Goal: Information Seeking & Learning: Check status

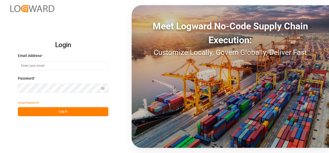
type input "[EMAIL_ADDRESS][DOMAIN_NAME]"
click at [57, 109] on button "Log In" at bounding box center [63, 111] width 90 height 9
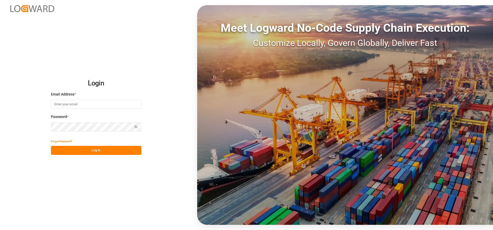
type input "[EMAIL_ADDRESS][DOMAIN_NAME]"
click at [113, 146] on button "Log In" at bounding box center [96, 150] width 90 height 9
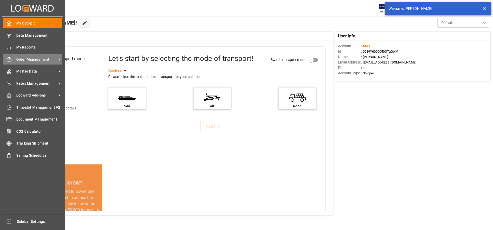
click at [18, 61] on span "Order Management" at bounding box center [36, 59] width 41 height 5
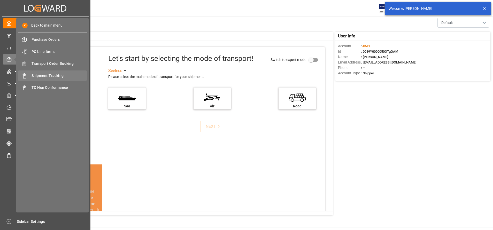
click at [61, 74] on span "Shipment Tracking" at bounding box center [60, 75] width 56 height 5
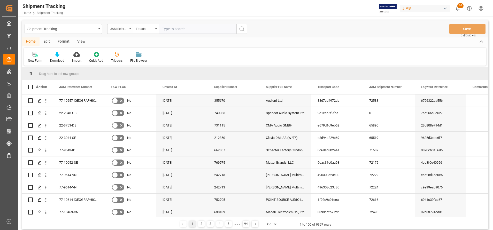
click at [116, 28] on div "JAM Reference Number" at bounding box center [119, 28] width 18 height 6
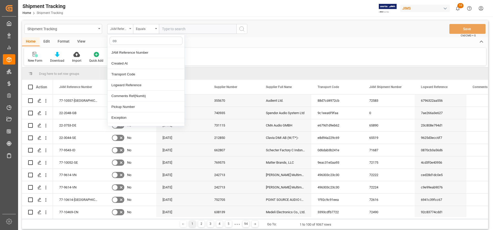
type input "con"
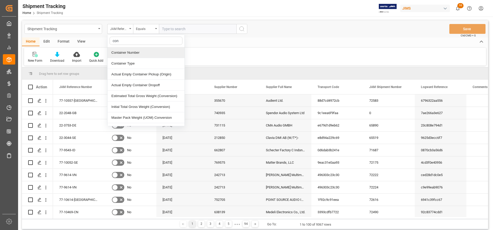
click at [134, 52] on div "Container Number" at bounding box center [145, 52] width 77 height 11
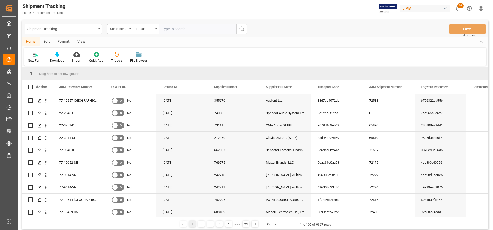
click at [185, 32] on input "text" at bounding box center [198, 29] width 78 height 10
paste input "EITU9205197"
type input "EITU9205197"
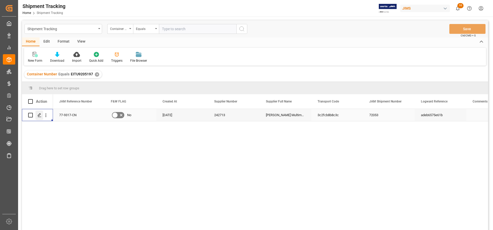
click at [37, 113] on div "Press SPACE to select this row." at bounding box center [39, 116] width 8 height 10
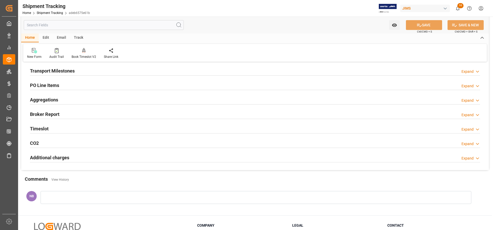
scroll to position [78, 0]
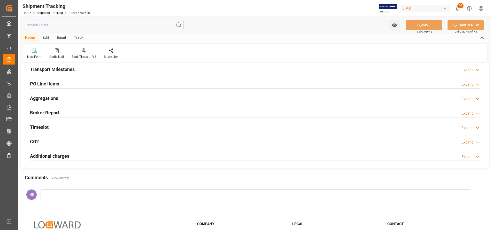
click at [52, 152] on div "Additional charges" at bounding box center [49, 156] width 39 height 10
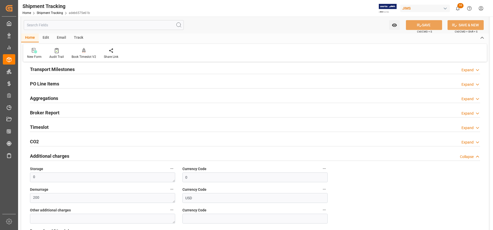
click at [56, 152] on div "Additional charges" at bounding box center [49, 156] width 39 height 10
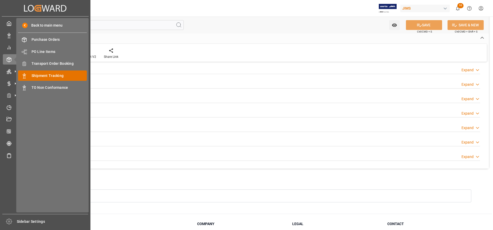
click at [44, 75] on span "Shipment Tracking" at bounding box center [60, 75] width 56 height 5
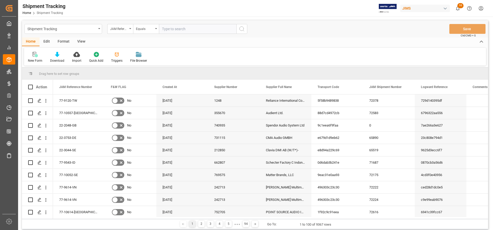
drag, startPoint x: 239, startPoint y: 30, endPoint x: 235, endPoint y: 29, distance: 3.5
click at [238, 30] on button "search button" at bounding box center [241, 29] width 11 height 10
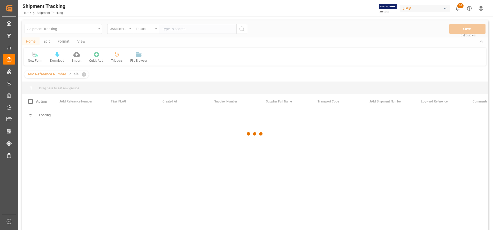
click at [235, 29] on div at bounding box center [255, 133] width 466 height 227
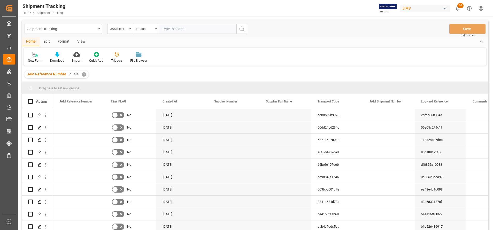
click at [222, 30] on input "text" at bounding box center [198, 29] width 78 height 10
paste input "EITU9205197"
type input "EITU9205197"
click at [239, 28] on circle "search button" at bounding box center [241, 29] width 4 height 4
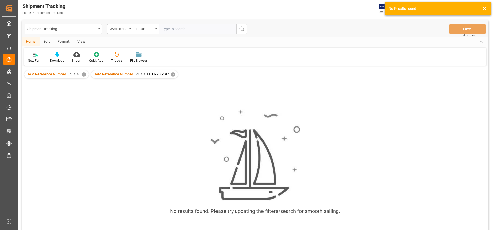
click at [84, 75] on div "✕" at bounding box center [84, 74] width 4 height 4
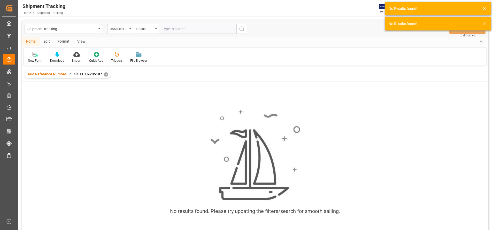
click at [123, 33] on div "JAM Reference Number" at bounding box center [120, 29] width 26 height 10
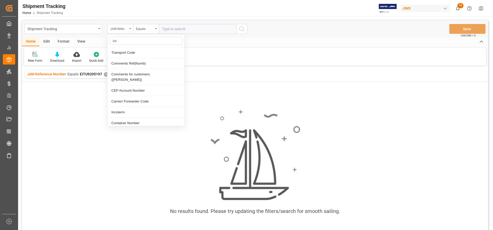
type input "con"
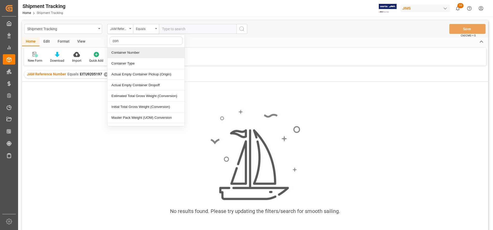
click at [138, 52] on div "Container Number" at bounding box center [145, 52] width 77 height 11
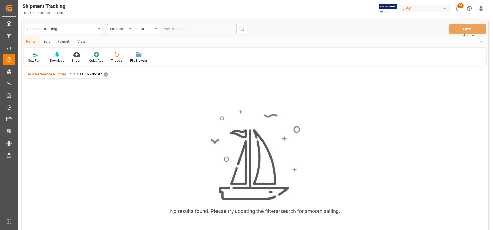
click at [192, 34] on div "Shipment Tracking Container Number Equals Save Ctrl/CMD + S" at bounding box center [255, 28] width 466 height 17
click at [195, 31] on input "text" at bounding box center [198, 29] width 78 height 10
paste input "EITU9205197"
type input "EITU9205197"
click at [243, 29] on icon "search button" at bounding box center [242, 29] width 6 height 6
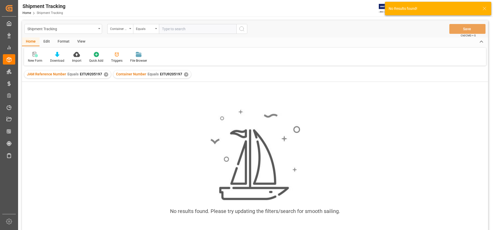
click at [105, 73] on div "✕" at bounding box center [106, 74] width 4 height 4
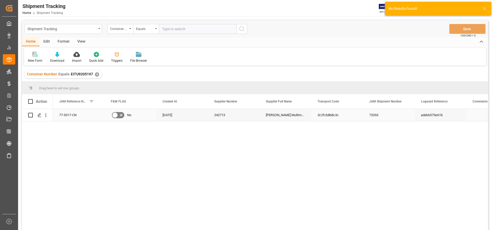
click at [68, 111] on div "77-9317-CN" at bounding box center [79, 115] width 52 height 12
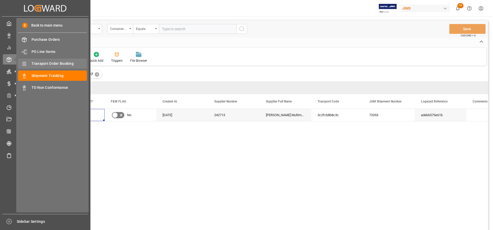
click at [58, 64] on span "Transport Order Booking" at bounding box center [60, 63] width 56 height 5
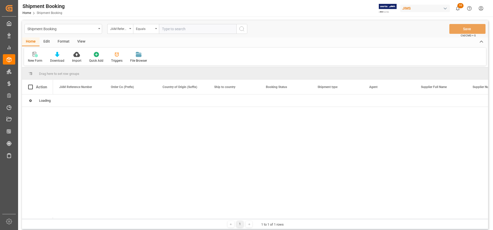
click at [226, 30] on input "text" at bounding box center [198, 29] width 78 height 10
paste input "77-9317-CN"
type input "77-9317-CN"
click at [238, 30] on button "search button" at bounding box center [241, 29] width 11 height 10
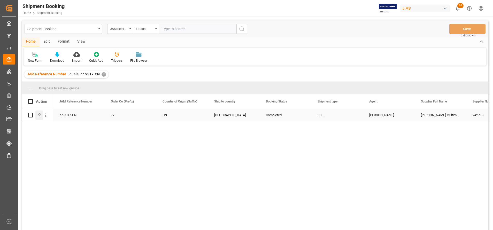
click at [41, 115] on icon "Press SPACE to select this row." at bounding box center [39, 115] width 4 height 4
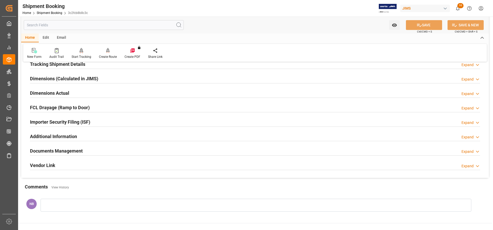
scroll to position [116, 0]
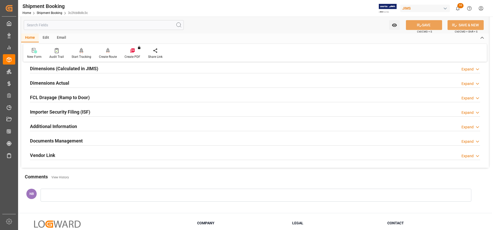
click at [78, 140] on h2 "Documents Management" at bounding box center [56, 140] width 53 height 7
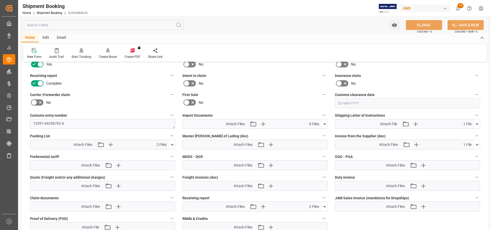
scroll to position [271, 0]
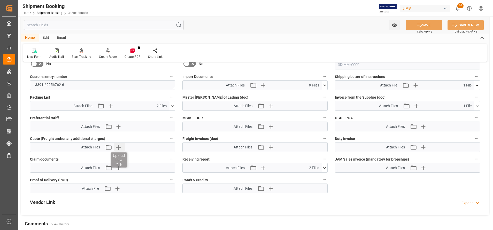
click at [119, 147] on icon "button" at bounding box center [118, 147] width 5 height 5
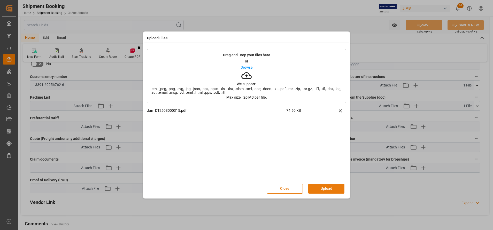
click at [331, 187] on button "Upload" at bounding box center [326, 189] width 36 height 10
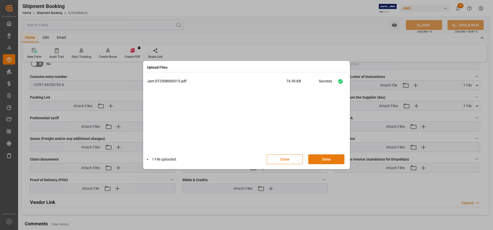
click at [333, 158] on button "Done" at bounding box center [326, 159] width 36 height 10
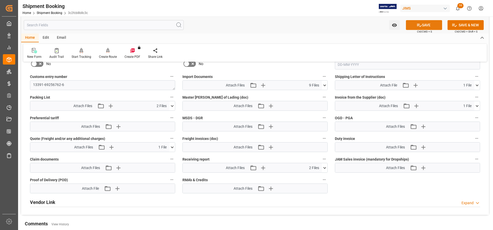
click at [418, 21] on button "SAVE" at bounding box center [424, 25] width 36 height 10
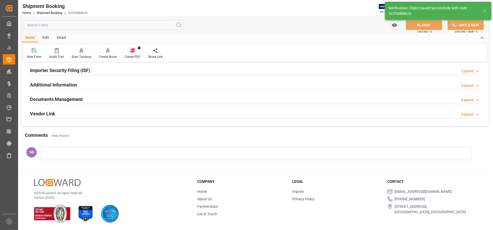
scroll to position [69, 0]
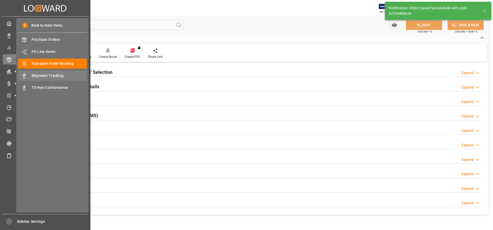
click at [61, 72] on div "Shipment Tracking Shipment Tracking" at bounding box center [52, 76] width 69 height 10
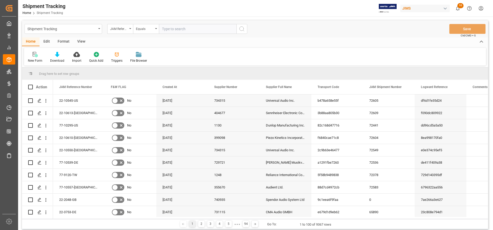
click at [192, 30] on input "text" at bounding box center [198, 29] width 78 height 10
paste input "EGHU9625774"
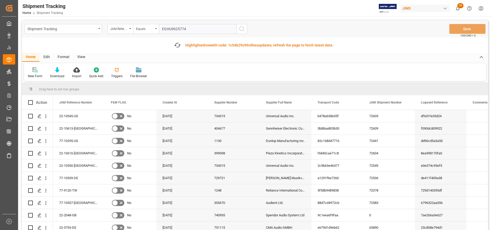
type input "EGHU9625774"
click at [243, 31] on icon "search button" at bounding box center [242, 29] width 6 height 6
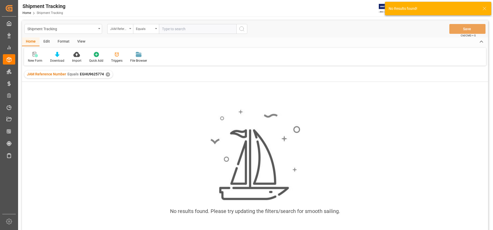
click at [111, 30] on div "JAM Reference Number" at bounding box center [119, 28] width 18 height 6
type input "con"
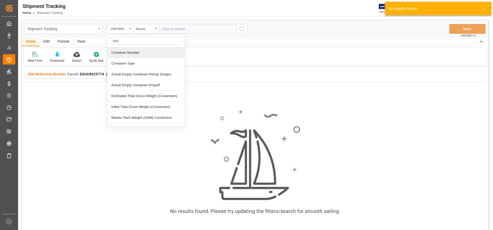
click at [131, 50] on div "Container Number" at bounding box center [145, 52] width 77 height 11
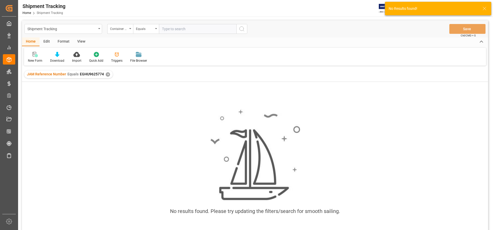
click at [172, 28] on input "text" at bounding box center [198, 29] width 78 height 10
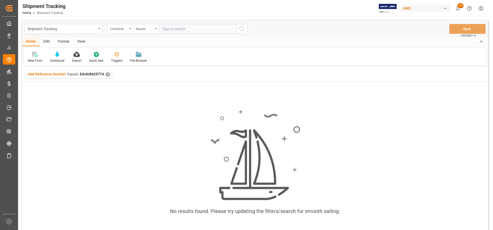
paste input "EGHU9625774"
type input "EGHU9625774"
click at [243, 30] on line "search button" at bounding box center [243, 30] width 1 height 1
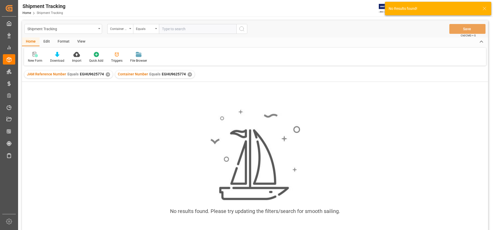
click at [107, 74] on div "✕" at bounding box center [108, 74] width 4 height 4
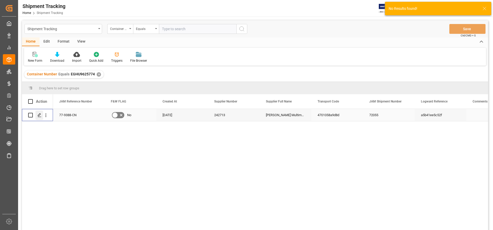
click at [43, 116] on div "Press SPACE to select this row." at bounding box center [39, 116] width 8 height 10
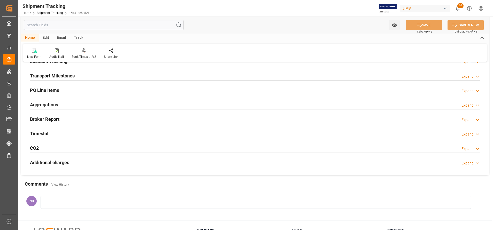
scroll to position [78, 0]
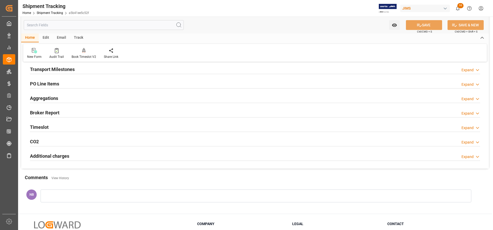
click at [57, 156] on h2 "Additional charges" at bounding box center [49, 156] width 39 height 7
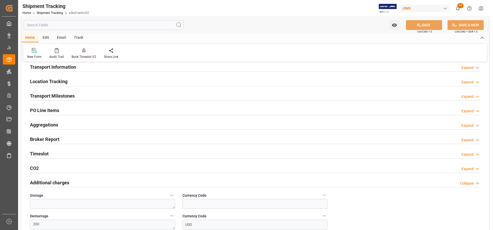
scroll to position [39, 0]
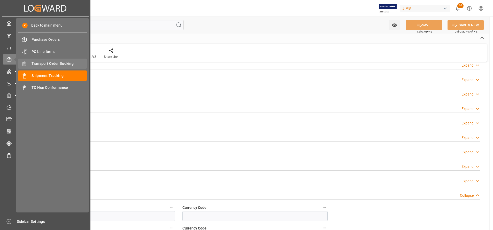
click at [42, 64] on span "Transport Order Booking" at bounding box center [60, 63] width 56 height 5
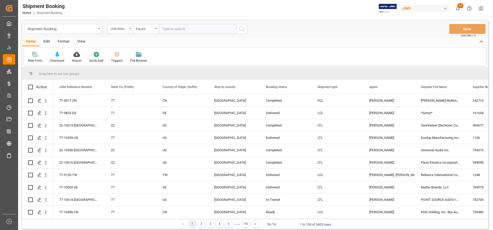
click at [125, 29] on div "JAM Reference Number" at bounding box center [119, 28] width 18 height 6
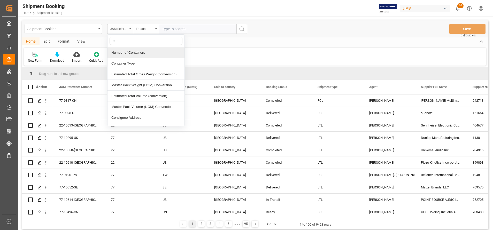
type input "con"
click at [119, 24] on div "JAM Reference Number" at bounding box center [120, 29] width 26 height 10
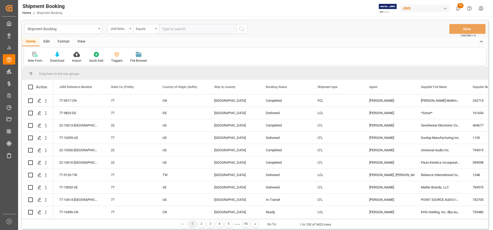
click at [123, 30] on div "JAM Reference Number" at bounding box center [119, 28] width 18 height 6
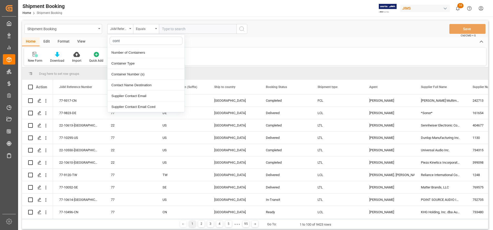
type input "cont"
click at [179, 28] on input "text" at bounding box center [198, 29] width 78 height 10
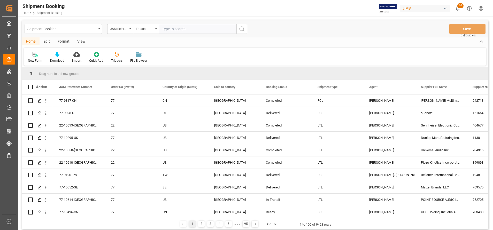
paste input "77-9388-CN"
type input "77-9388-CN"
click at [239, 29] on icon "search button" at bounding box center [242, 29] width 6 height 6
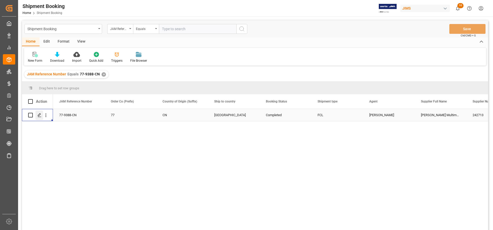
click at [39, 115] on icon "Press SPACE to select this row." at bounding box center [39, 115] width 4 height 4
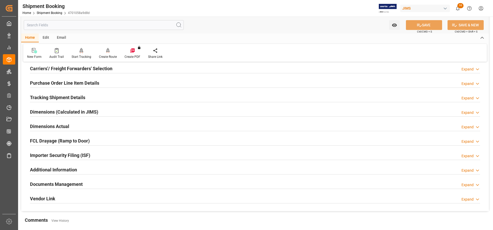
scroll to position [158, 0]
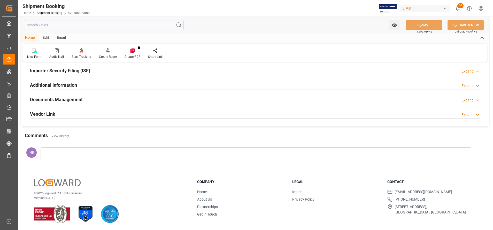
click at [54, 102] on h2 "Documents Management" at bounding box center [56, 99] width 53 height 7
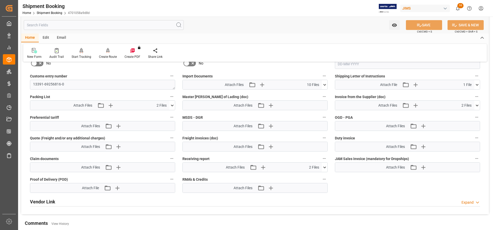
scroll to position [274, 0]
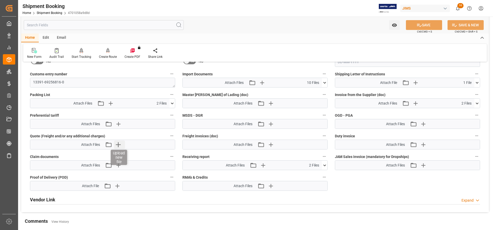
click at [120, 142] on icon "button" at bounding box center [118, 145] width 8 height 8
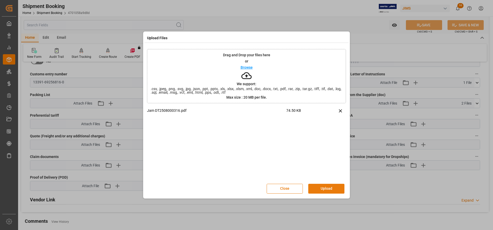
click at [336, 189] on button "Upload" at bounding box center [326, 189] width 36 height 10
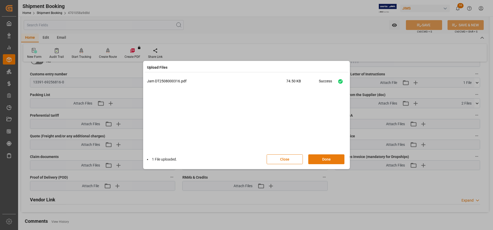
click at [334, 158] on button "Done" at bounding box center [326, 159] width 36 height 10
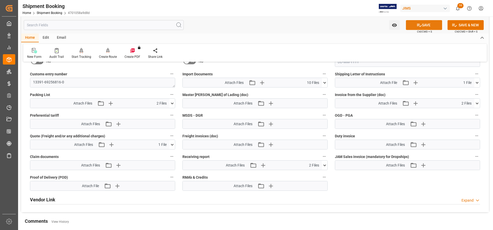
click at [422, 26] on button "SAVE" at bounding box center [424, 25] width 36 height 10
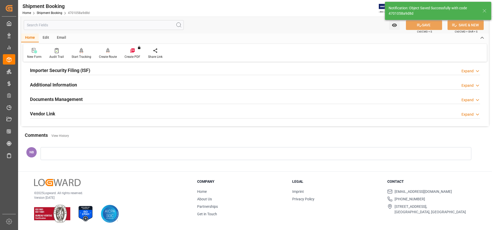
scroll to position [72, 0]
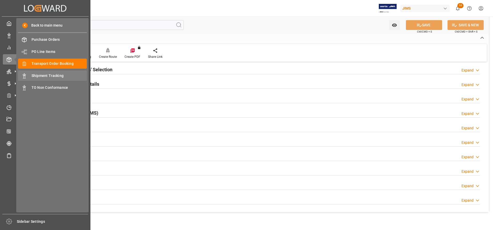
click at [60, 76] on span "Shipment Tracking" at bounding box center [60, 75] width 56 height 5
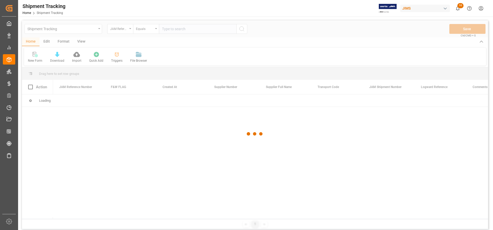
click at [119, 30] on div at bounding box center [255, 133] width 466 height 227
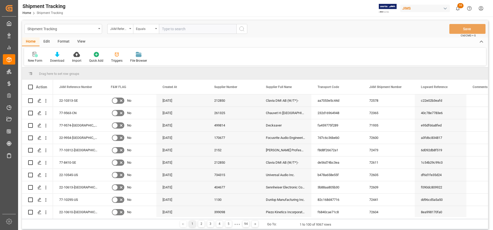
click at [119, 30] on div "JAM Reference Number" at bounding box center [119, 28] width 18 height 6
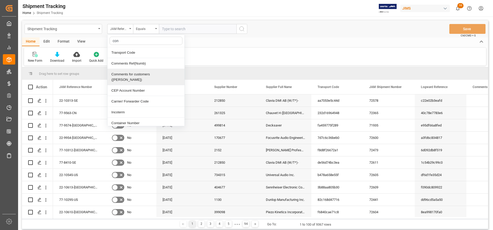
type input "cont"
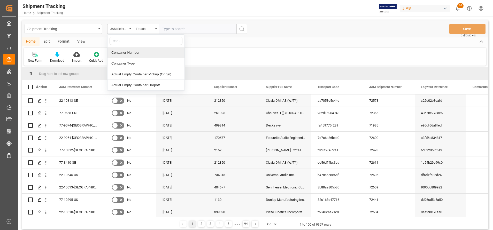
click at [152, 53] on div "Container Number" at bounding box center [145, 52] width 77 height 11
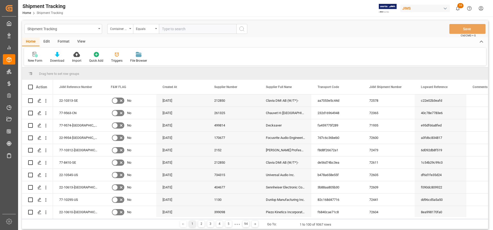
click at [192, 33] on input "text" at bounding box center [198, 29] width 78 height 10
paste input "EISU8502690"
type input "EISU8502690"
click at [244, 28] on icon "search button" at bounding box center [242, 29] width 6 height 6
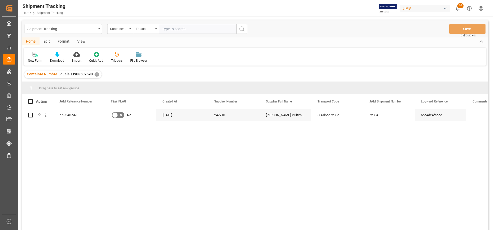
click at [79, 43] on div "View" at bounding box center [81, 41] width 16 height 9
click at [30, 57] on icon at bounding box center [32, 54] width 5 height 5
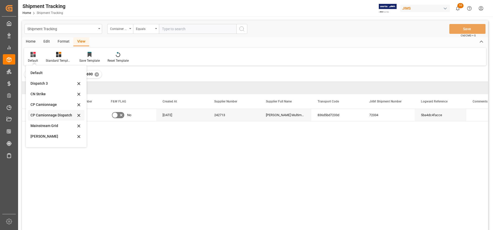
click at [51, 117] on div "CP Camionnage Dispatch" at bounding box center [52, 115] width 45 height 5
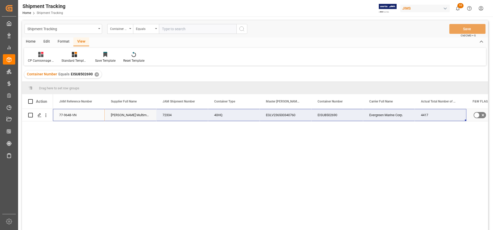
drag, startPoint x: 66, startPoint y: 115, endPoint x: 423, endPoint y: 118, distance: 357.8
click at [423, 118] on div "77-9648-VN No Harman Multimedia China 72334 40HQ EGLV236500340760 EISU8502690 E…" at bounding box center [337, 115] width 568 height 12
click at [187, 31] on input "text" at bounding box center [198, 29] width 78 height 10
paste input "EMCU8957423"
type input "EMCU8957423"
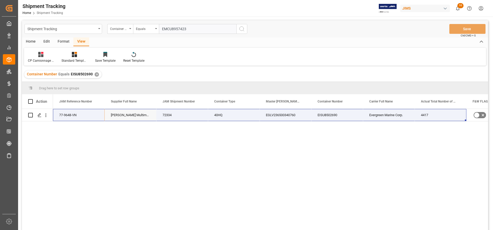
click at [242, 30] on icon "search button" at bounding box center [242, 29] width 6 height 6
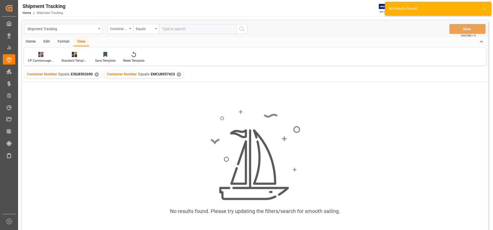
click at [97, 76] on div "Container Number Equals EISU8502690 ✕" at bounding box center [62, 75] width 77 height 8
click at [96, 76] on div "✕" at bounding box center [97, 74] width 4 height 4
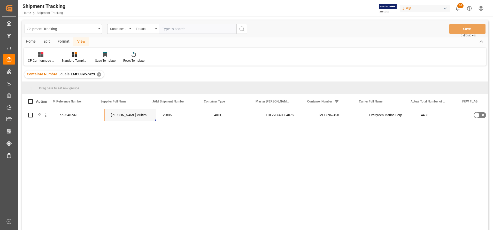
scroll to position [0, 31]
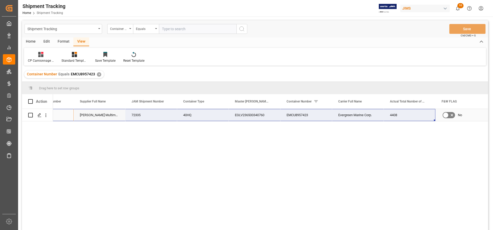
drag, startPoint x: 59, startPoint y: 116, endPoint x: 396, endPoint y: 118, distance: 337.4
click at [396, 118] on div "77-9648-VN Harman Multimedia China 72335 40HQ EGLV236500340760 EMCU8957423 Ever…" at bounding box center [306, 115] width 568 height 12
drag, startPoint x: 301, startPoint y: 127, endPoint x: 316, endPoint y: 126, distance: 14.7
click at [301, 127] on div "77-9648-VN Harman Multimedia China 72335 40HQ EGLV236500340760 EMCU8957423 Ever…" at bounding box center [270, 171] width 435 height 125
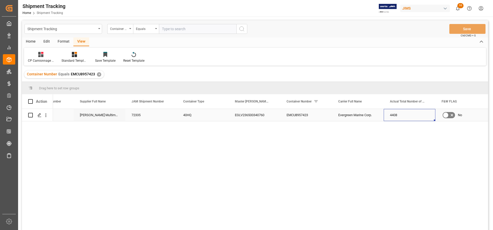
click at [409, 116] on div "4408" at bounding box center [410, 115] width 52 height 12
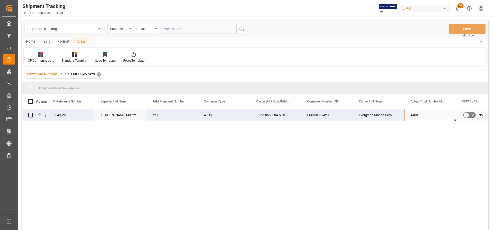
scroll to position [0, 10]
drag, startPoint x: 409, startPoint y: 115, endPoint x: 23, endPoint y: 114, distance: 386.0
click at [23, 114] on div "77-9648-VN Harman Multimedia China 72335 40HQ EGLV236500340760 EMCU8957423 Ever…" at bounding box center [255, 170] width 466 height 123
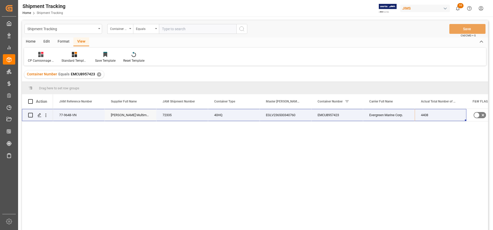
click at [153, 145] on div "77-9648-VN Harman Multimedia China 72335 40HQ EGLV236500340760 EMCU8957423 Ever…" at bounding box center [270, 171] width 435 height 125
drag, startPoint x: 73, startPoint y: 115, endPoint x: 419, endPoint y: 118, distance: 345.4
click at [419, 118] on div "77-9648-VN Harman Multimedia China 72335 40HQ EGLV236500340760 EMCU8957423 Ever…" at bounding box center [337, 115] width 568 height 12
click at [206, 28] on input "text" at bounding box center [198, 29] width 78 height 10
paste input "BMOU5015134"
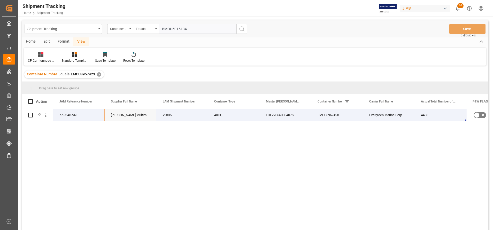
type input "BMOU5015134"
click at [248, 30] on div "Shipment Tracking Container Number Equals BMOU5015134 Save Ctrl/CMD + S" at bounding box center [255, 28] width 466 height 17
click at [245, 30] on button "search button" at bounding box center [241, 29] width 11 height 10
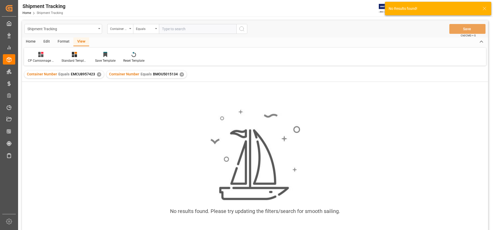
click at [98, 76] on div "✕" at bounding box center [99, 74] width 4 height 4
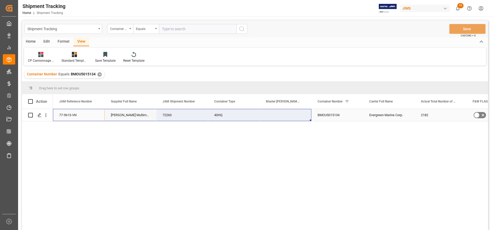
drag, startPoint x: 59, startPoint y: 114, endPoint x: 273, endPoint y: 114, distance: 213.7
click at [273, 114] on div "77-9615-VN Harman Multimedia China 72260 40HQ BMOU5015134 Evergreen Marine Corp…" at bounding box center [337, 115] width 568 height 12
click at [273, 116] on div "Press SPACE to select this row." at bounding box center [286, 115] width 52 height 12
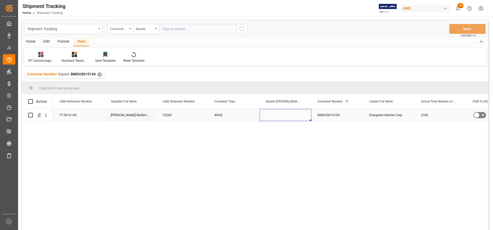
click at [273, 116] on div "Press SPACE to select this row." at bounding box center [286, 115] width 52 height 12
click at [273, 116] on input "Press SPACE to select this row." at bounding box center [285, 118] width 43 height 10
paste input "238500124648"
type input "EGLV238500124648"
click at [248, 110] on div "40HQ" at bounding box center [234, 115] width 52 height 12
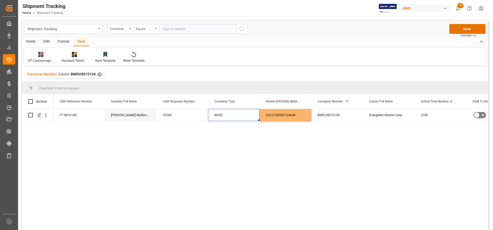
click at [475, 34] on span "Ctrl/CMD + S" at bounding box center [468, 36] width 15 height 4
click at [474, 30] on button "Save" at bounding box center [467, 29] width 36 height 10
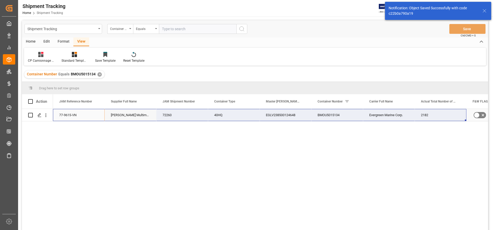
drag, startPoint x: 61, startPoint y: 114, endPoint x: 428, endPoint y: 113, distance: 366.1
click at [428, 113] on div "77-9615-VN Harman Multimedia China 72260 40HQ EGLV238500124648 BMOU5015134 Ever…" at bounding box center [337, 115] width 568 height 12
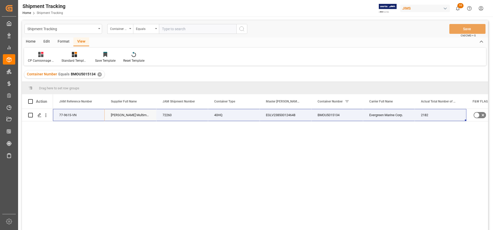
click at [200, 29] on input "text" at bounding box center [198, 29] width 78 height 10
paste input "EGHU9112112"
type input "EGHU9112112"
click at [242, 28] on icon "search button" at bounding box center [242, 29] width 6 height 6
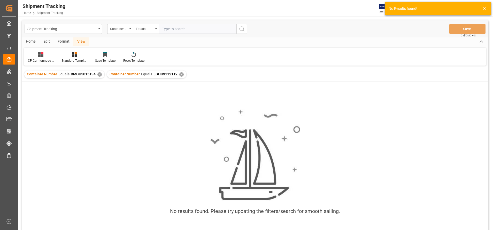
click at [97, 75] on div "✕" at bounding box center [99, 74] width 4 height 4
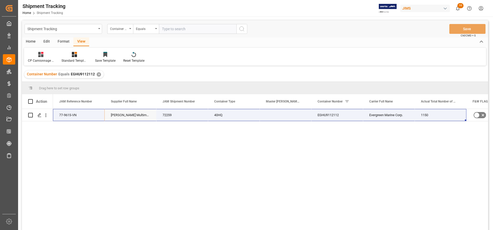
click at [271, 124] on div "77-9615-VN Harman Multimedia China 72259 40HQ EGHU9112112 Evergreen Marine Corp…" at bounding box center [270, 171] width 435 height 125
click at [274, 115] on div "Press SPACE to select this row." at bounding box center [286, 115] width 52 height 12
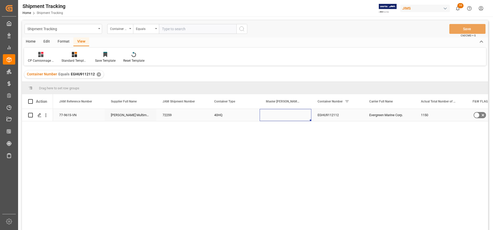
click at [274, 115] on div "Press SPACE to select this row." at bounding box center [286, 115] width 52 height 12
click at [277, 115] on input "Press SPACE to select this row." at bounding box center [285, 118] width 43 height 10
paste input "EGLV238500124648"
type input "EGLV238500124648"
click at [242, 119] on div "40HQ" at bounding box center [234, 115] width 52 height 12
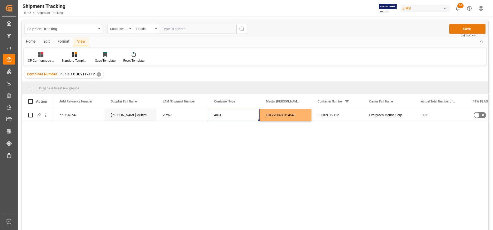
click at [465, 30] on button "Save" at bounding box center [467, 29] width 36 height 10
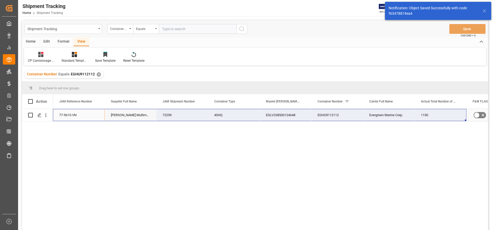
drag, startPoint x: 65, startPoint y: 115, endPoint x: 424, endPoint y: 115, distance: 358.8
click at [424, 115] on div "77-9615-VN Harman Multimedia China 72259 40HQ EGLV238500124648 EGHU9112112 Ever…" at bounding box center [337, 115] width 568 height 12
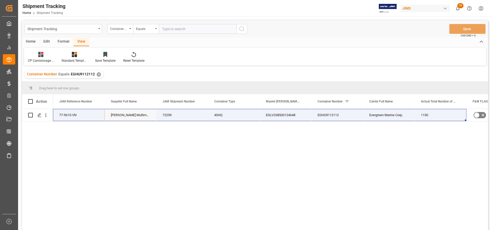
click at [186, 31] on input "text" at bounding box center [198, 29] width 78 height 10
paste input "GAOU7309179"
type input "GAOU7309179"
click at [246, 30] on button "search button" at bounding box center [241, 29] width 11 height 10
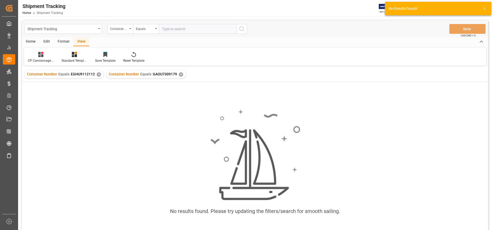
click at [98, 75] on div "✕" at bounding box center [99, 74] width 4 height 4
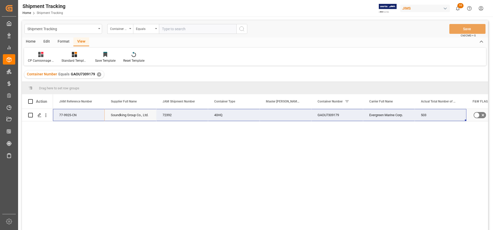
click at [287, 115] on div "Press SPACE to select this row." at bounding box center [286, 115] width 52 height 12
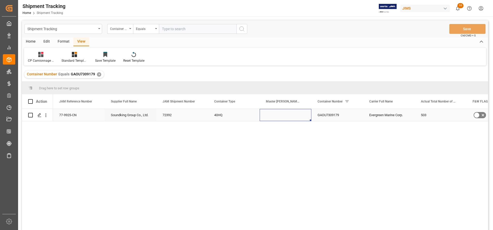
click at [287, 115] on div "Press SPACE to select this row." at bounding box center [286, 115] width 52 height 12
click at [287, 115] on input "Press SPACE to select this row." at bounding box center [285, 118] width 43 height 10
paste input "143550110862"
type input "EGLV143550110862"
click at [243, 112] on div "40HQ" at bounding box center [234, 115] width 52 height 12
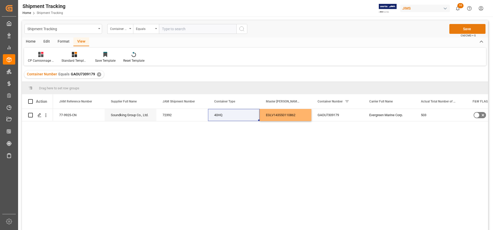
click at [465, 30] on button "Save" at bounding box center [467, 29] width 36 height 10
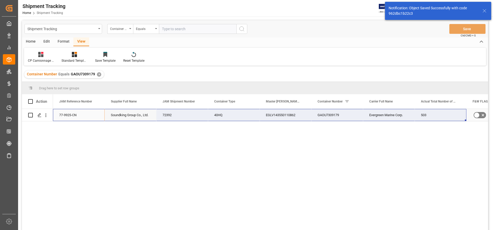
drag, startPoint x: 67, startPoint y: 114, endPoint x: 417, endPoint y: 111, distance: 350.6
click at [417, 111] on div "77-9925-CN Soundking Group Co., Ltd. 72392 40HQ EGLV143550110862 GAOU7309179 Ev…" at bounding box center [337, 115] width 568 height 12
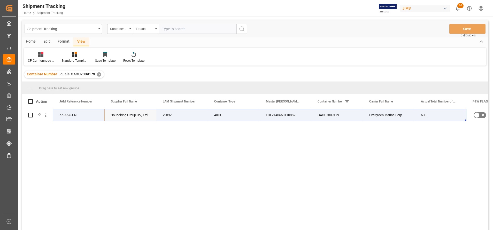
click at [184, 31] on input "text" at bounding box center [198, 29] width 78 height 10
paste input "CAAU6906671"
type input "CAAU6906671"
click at [242, 29] on icon "search button" at bounding box center [242, 29] width 6 height 6
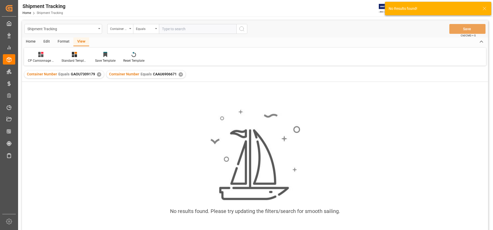
click at [97, 76] on div "✕" at bounding box center [99, 74] width 4 height 4
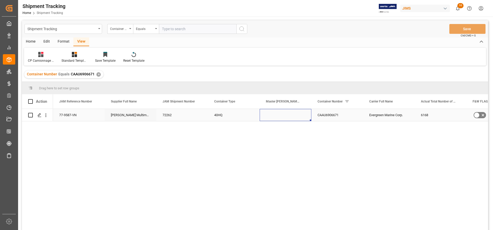
click at [273, 114] on div "Press SPACE to select this row." at bounding box center [286, 115] width 52 height 12
click at [273, 114] on input "Press SPACE to select this row." at bounding box center [285, 118] width 43 height 10
type input "EGLV236500343220"
click at [347, 120] on div "CAAU6906671" at bounding box center [337, 115] width 52 height 12
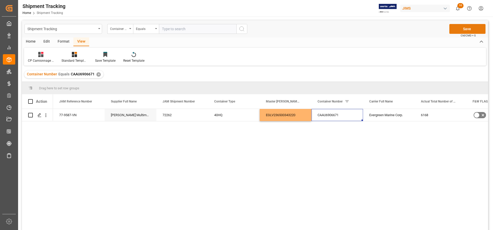
click at [456, 29] on button "Save" at bounding box center [467, 29] width 36 height 10
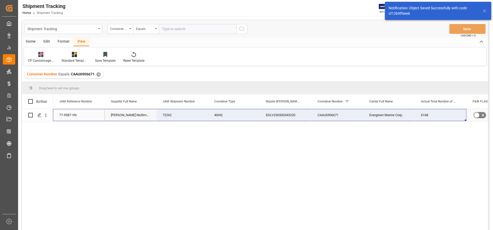
drag, startPoint x: 61, startPoint y: 114, endPoint x: 422, endPoint y: 114, distance: 361.2
click at [422, 114] on div "77-9587-VN Harman Multimedia China 72262 40HQ EGLV236500343220 CAAU6906671 Ever…" at bounding box center [337, 115] width 568 height 12
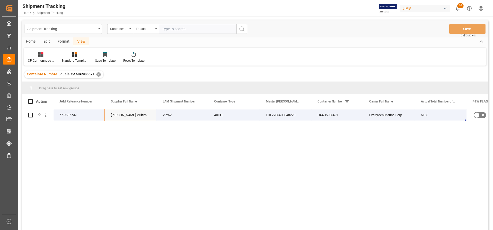
click at [215, 32] on input "text" at bounding box center [198, 29] width 78 height 10
paste input "TGBU8027148"
type input "TGBU8027148"
click at [240, 28] on icon "search button" at bounding box center [242, 29] width 6 height 6
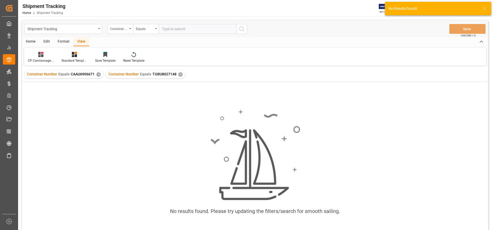
click at [97, 73] on div "✕" at bounding box center [98, 74] width 4 height 4
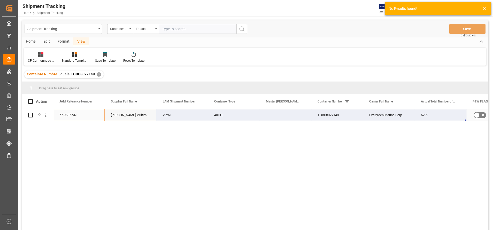
drag, startPoint x: 67, startPoint y: 116, endPoint x: 463, endPoint y: 114, distance: 396.0
click at [463, 114] on div "77-9587-VN Harman Multimedia China 72261 40HQ TGBU8027148 Evergreen Marine Corp…" at bounding box center [337, 115] width 568 height 12
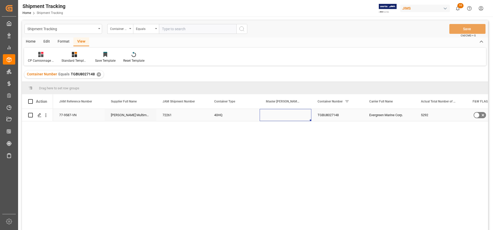
click at [288, 116] on div "Press SPACE to select this row." at bounding box center [286, 115] width 52 height 12
click at [288, 116] on input "Press SPACE to select this row." at bounding box center [285, 118] width 43 height 10
paste input "EGLV236500343220"
type input "EGLV236500343220"
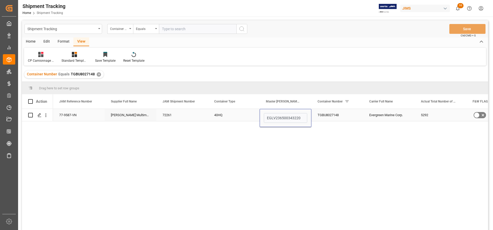
click at [231, 118] on div "40HQ" at bounding box center [234, 115] width 52 height 12
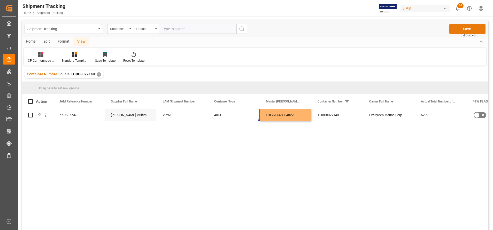
click at [469, 30] on button "Save" at bounding box center [467, 29] width 36 height 10
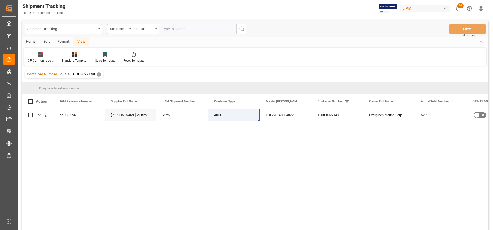
click at [179, 31] on input "text" at bounding box center [198, 29] width 78 height 10
paste input "EGSU3774521"
type input "EGSU3774521"
click at [241, 30] on icon "search button" at bounding box center [242, 29] width 6 height 6
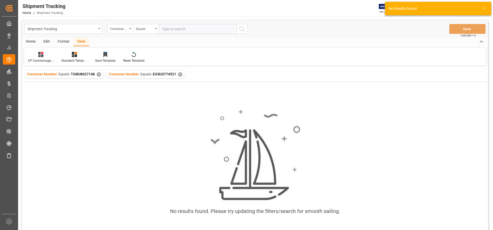
click at [96, 76] on div "Container Number Equals TGBU8027148 ✕" at bounding box center [63, 75] width 79 height 8
click at [97, 76] on div "✕" at bounding box center [99, 74] width 4 height 4
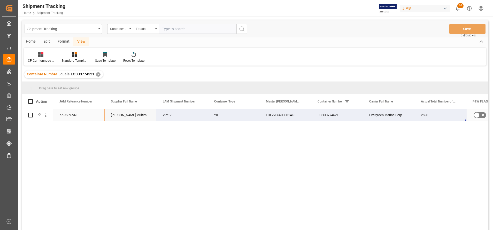
drag, startPoint x: 76, startPoint y: 113, endPoint x: 421, endPoint y: 115, distance: 345.2
click at [421, 115] on div "77-9589-VN Harman Multimedia China 72217 20 EGLV236500331418 EGSU3774521 Evergr…" at bounding box center [337, 115] width 568 height 12
click at [190, 28] on input "text" at bounding box center [198, 29] width 78 height 10
paste input "EGHU9329746"
type input "EGHU9329746"
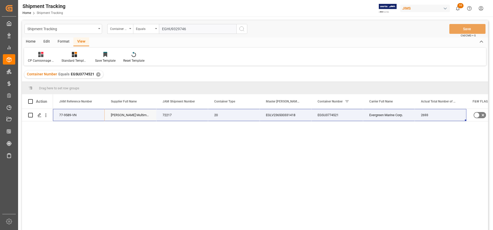
click at [237, 28] on button "search button" at bounding box center [241, 29] width 11 height 10
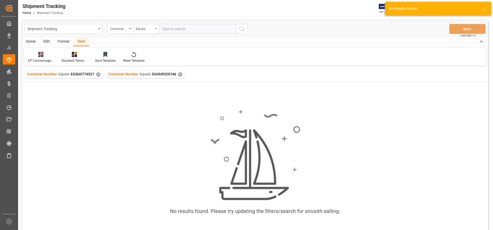
click at [99, 75] on div "✕" at bounding box center [98, 74] width 4 height 4
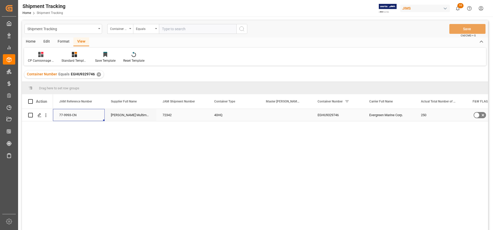
click at [69, 118] on div "77-9993-CN" at bounding box center [79, 115] width 52 height 12
click at [127, 30] on div "Container Number" at bounding box center [119, 28] width 18 height 6
type input "j"
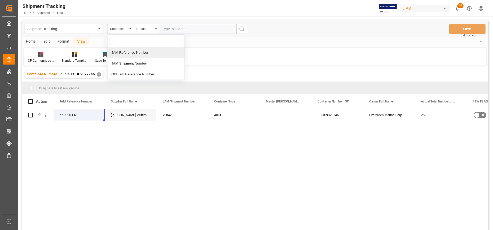
click at [138, 51] on div "JAM Reference Number" at bounding box center [145, 52] width 77 height 11
click at [179, 29] on input "text" at bounding box center [198, 29] width 78 height 10
paste input "77-9993-CN"
type input "77-9993-CN"
click at [240, 30] on circle "search button" at bounding box center [241, 29] width 4 height 4
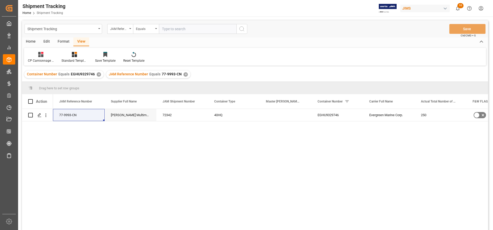
click at [98, 74] on div "✕" at bounding box center [99, 74] width 4 height 4
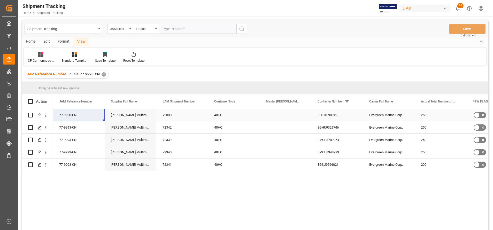
click at [284, 116] on div "Press SPACE to select this row." at bounding box center [286, 115] width 52 height 12
click at [283, 117] on div "Press SPACE to select this row." at bounding box center [286, 115] width 52 height 12
click at [283, 117] on input "Press SPACE to select this row." at bounding box center [285, 118] width 43 height 10
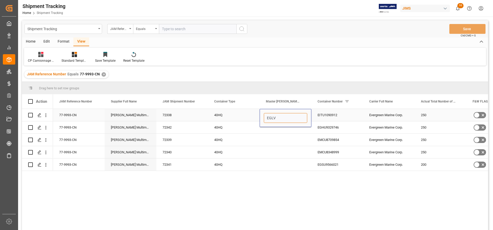
paste input "149504915339"
type input "EGLV149504915339"
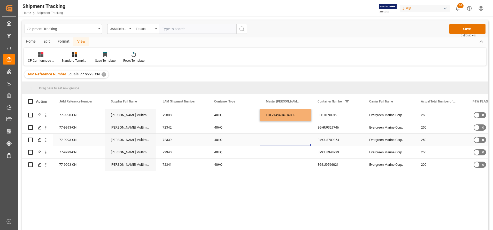
click at [297, 137] on div "Press SPACE to select this row." at bounding box center [286, 140] width 52 height 12
click at [297, 116] on div "EGLV149504915339" at bounding box center [286, 115] width 52 height 12
drag, startPoint x: 311, startPoint y: 121, endPoint x: 303, endPoint y: 182, distance: 61.8
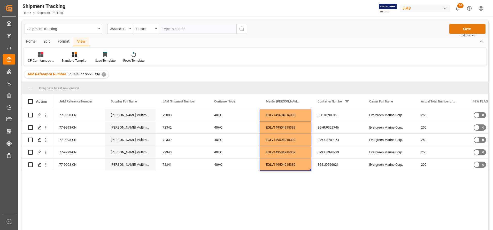
click at [458, 30] on button "Save" at bounding box center [467, 29] width 36 height 10
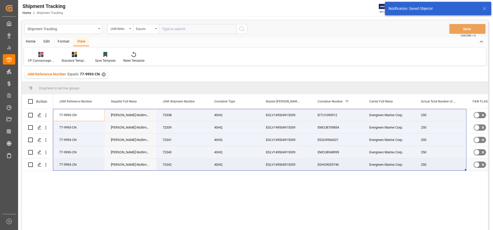
drag, startPoint x: 64, startPoint y: 112, endPoint x: 420, endPoint y: 165, distance: 360.5
click at [420, 165] on div "77-9993-CN Harman Multimedia China 72338 40HQ EGLV149504915339 EITU1090912 Ever…" at bounding box center [337, 140] width 568 height 62
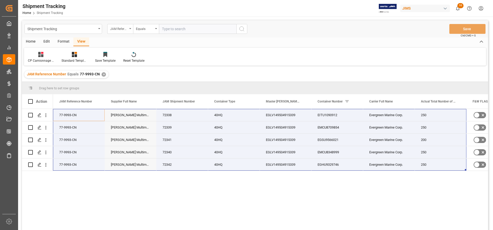
click at [117, 26] on div "JAM Reference Number" at bounding box center [119, 28] width 18 height 6
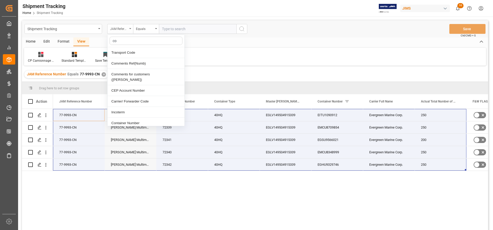
type input "con"
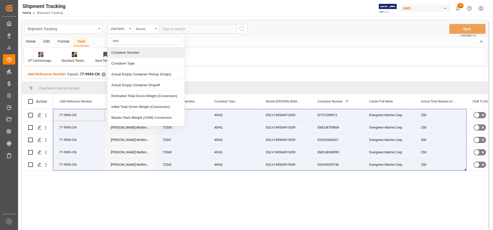
click at [129, 54] on div "Container Number" at bounding box center [145, 52] width 77 height 11
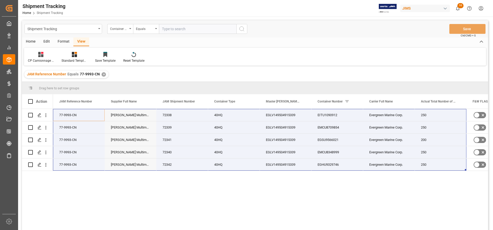
click at [196, 29] on input "text" at bounding box center [198, 29] width 78 height 10
paste input "BMOU5776489"
type input "BMOU5776489"
click at [238, 30] on button "search button" at bounding box center [241, 29] width 11 height 10
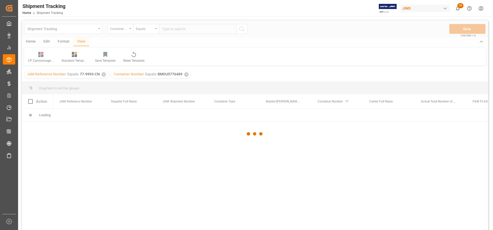
click at [104, 77] on div at bounding box center [255, 133] width 466 height 227
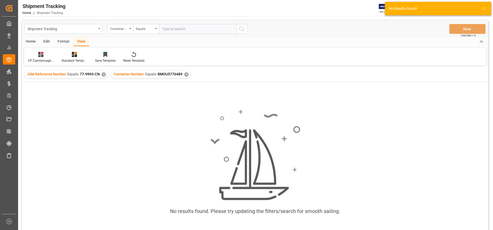
click at [103, 74] on div "✕" at bounding box center [104, 74] width 4 height 4
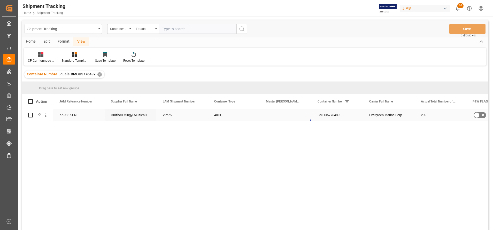
click at [279, 112] on div "Press SPACE to select this row." at bounding box center [286, 115] width 52 height 12
click at [281, 113] on div "Press SPACE to select this row." at bounding box center [286, 115] width 52 height 12
click at [281, 113] on div "Press SPACE to select this row." at bounding box center [286, 118] width 52 height 18
click at [285, 118] on input "Press SPACE to select this row." at bounding box center [285, 118] width 43 height 10
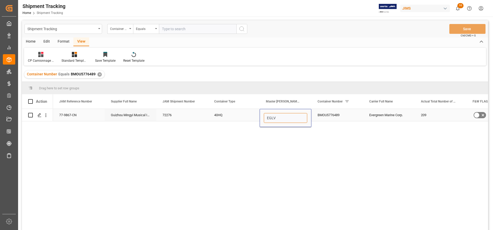
paste input "147500983392"
type input "EGLV147500983392"
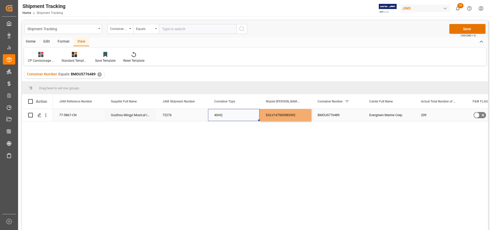
click at [225, 112] on div "40HQ" at bounding box center [234, 115] width 52 height 12
click at [465, 30] on button "Save" at bounding box center [467, 29] width 36 height 10
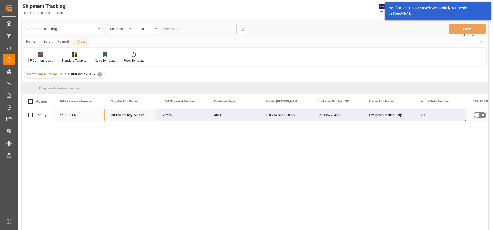
drag, startPoint x: 64, startPoint y: 115, endPoint x: 421, endPoint y: 115, distance: 357.8
click at [421, 115] on div "77-9867-CN Guizhou Mingyi Musical Instrument Co Ltd 72276 40HQ EGLV147500983392…" at bounding box center [337, 115] width 568 height 12
